Goal: Task Accomplishment & Management: Use online tool/utility

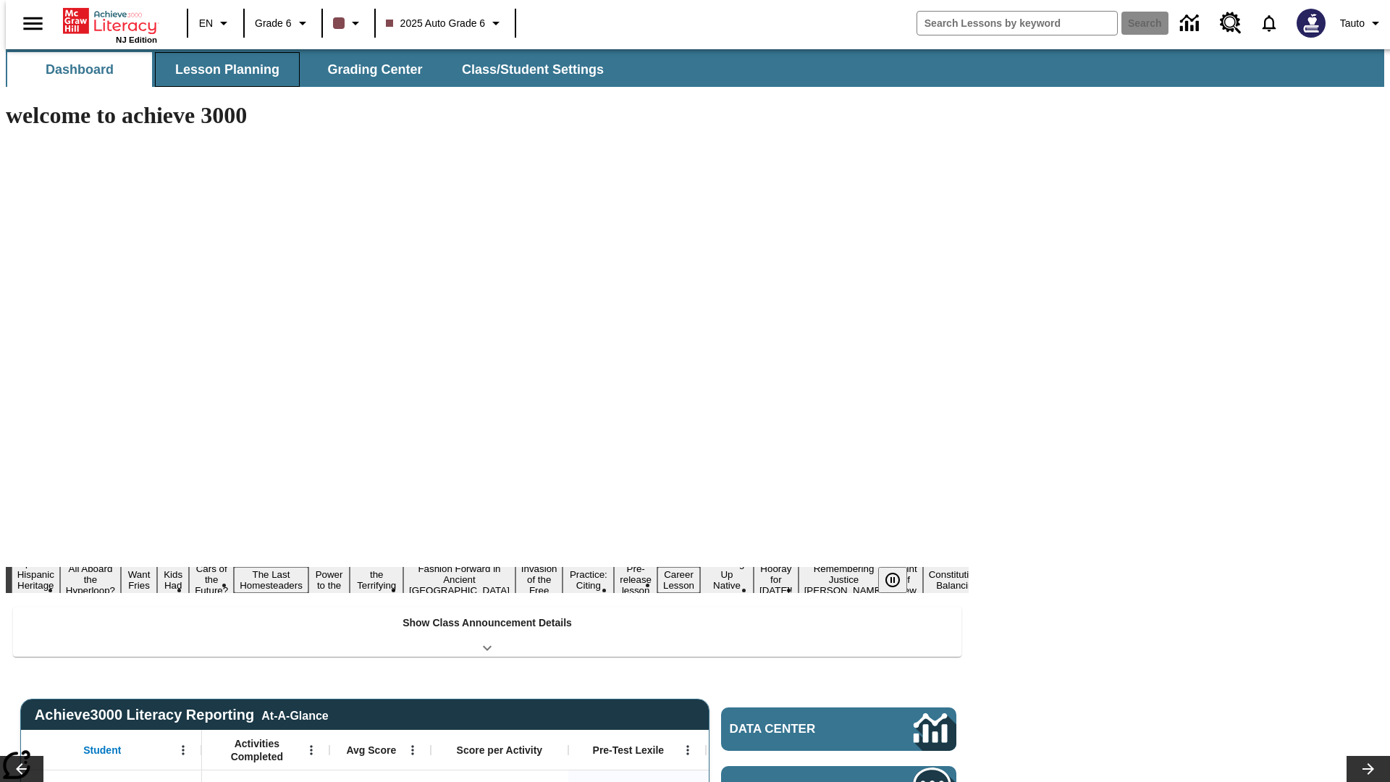
click at [221, 69] on button "Lesson Planning" at bounding box center [227, 69] width 145 height 35
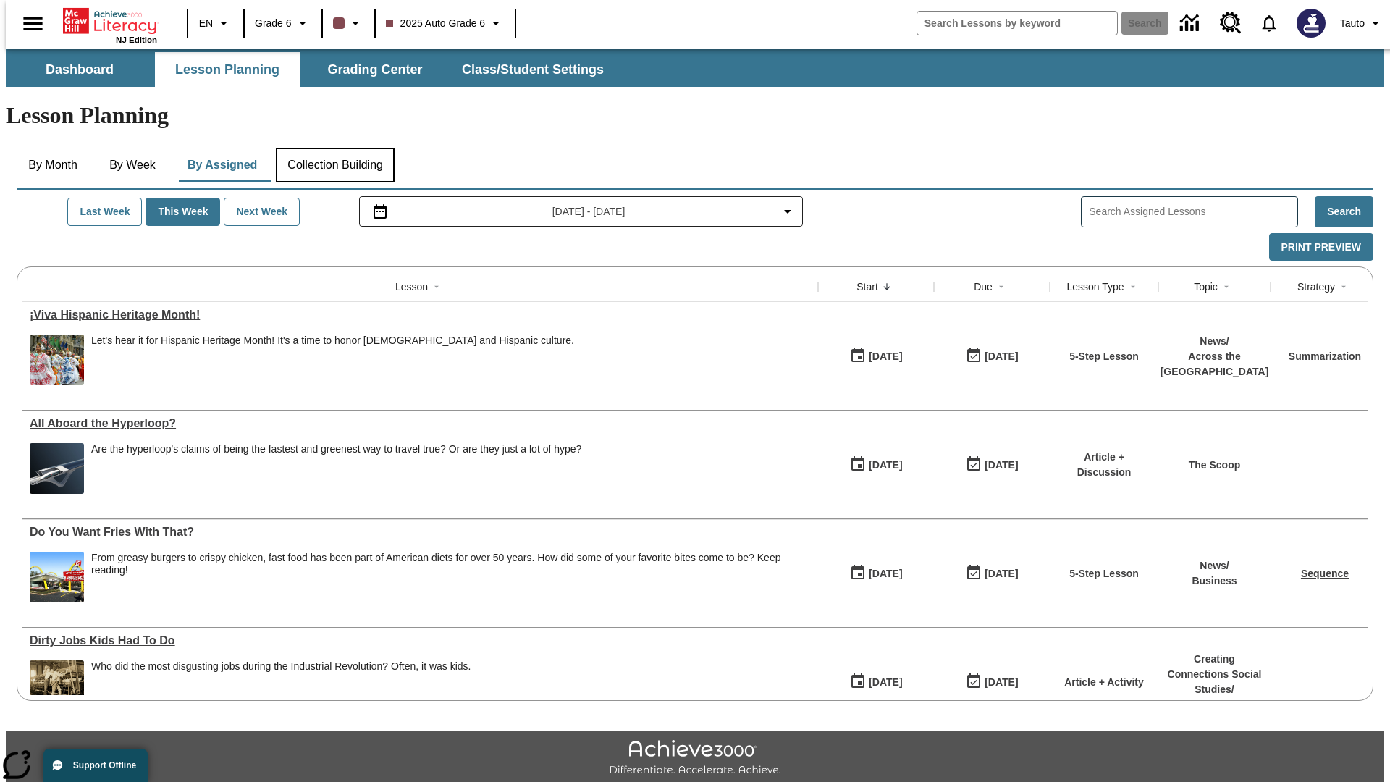
click at [334, 148] on button "Collection Building" at bounding box center [335, 165] width 119 height 35
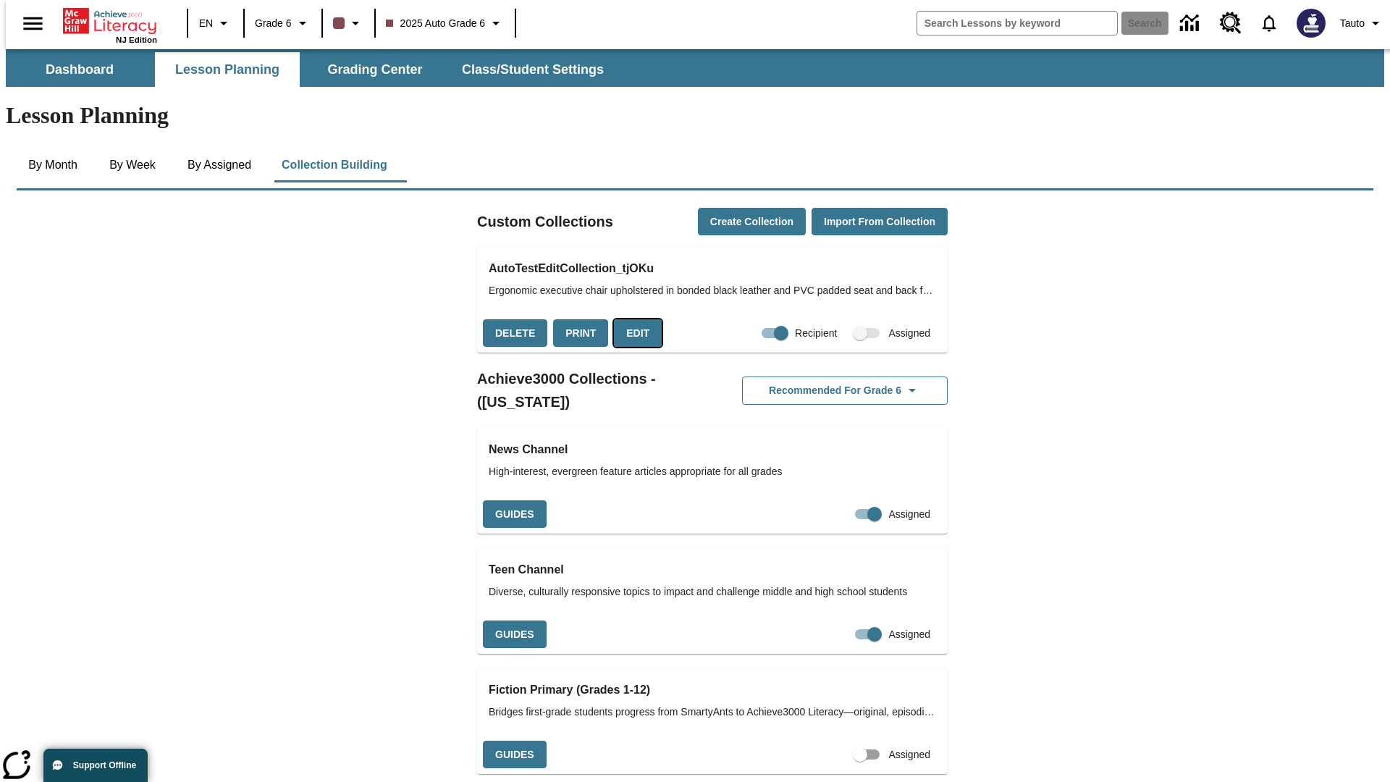
click at [633, 319] on button "Edit" at bounding box center [638, 333] width 48 height 28
